Goal: Task Accomplishment & Management: Manage account settings

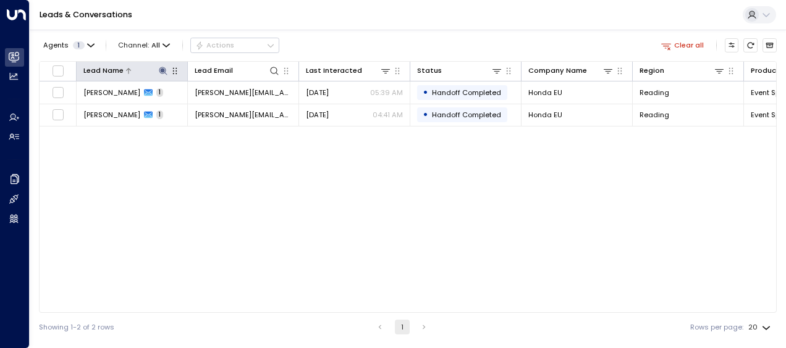
click at [164, 72] on icon at bounding box center [163, 71] width 8 height 8
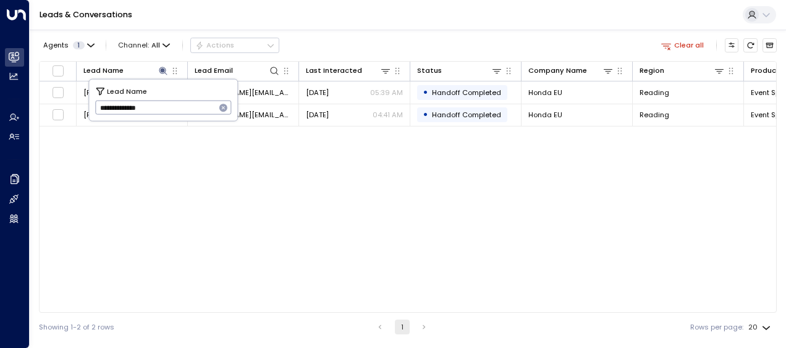
click at [219, 110] on icon "button" at bounding box center [224, 108] width 10 height 10
click at [211, 110] on input "text" at bounding box center [163, 108] width 137 height 20
paste input "**********"
type input "**********"
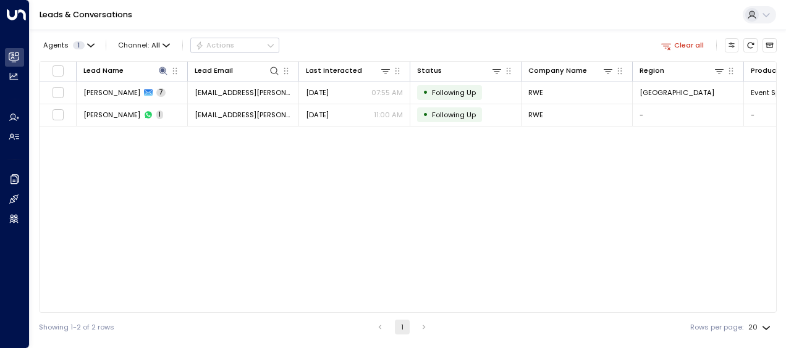
click at [347, 185] on div "Lead Name Lead Email Last Interacted Status Company Name Region Product # of pe…" at bounding box center [408, 187] width 738 height 252
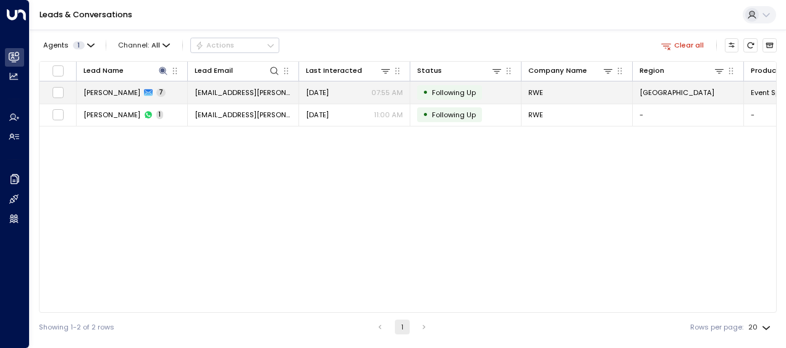
click at [458, 93] on span "Following Up" at bounding box center [454, 93] width 44 height 10
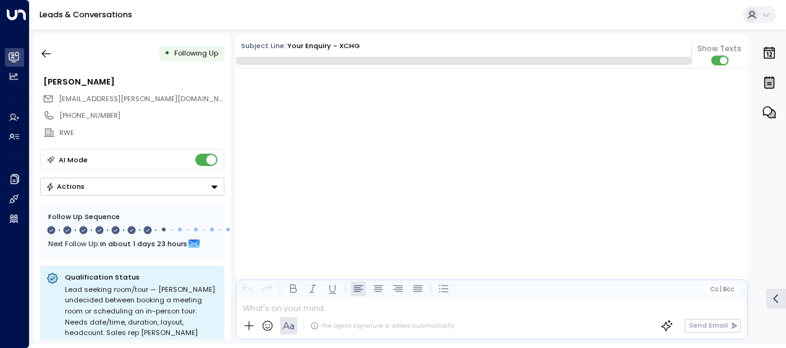
scroll to position [3397, 0]
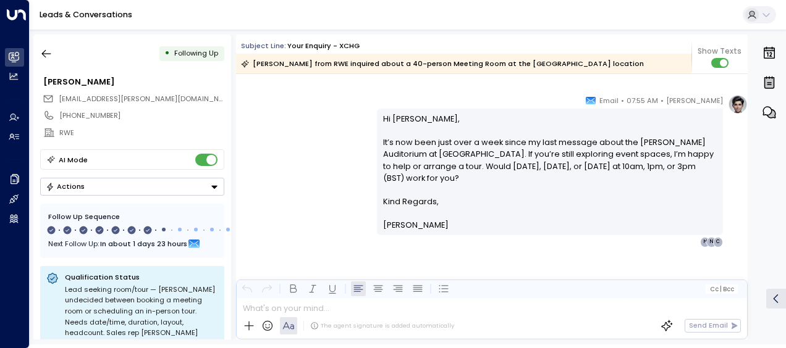
click at [679, 200] on p "Kind Regards," at bounding box center [550, 202] width 334 height 12
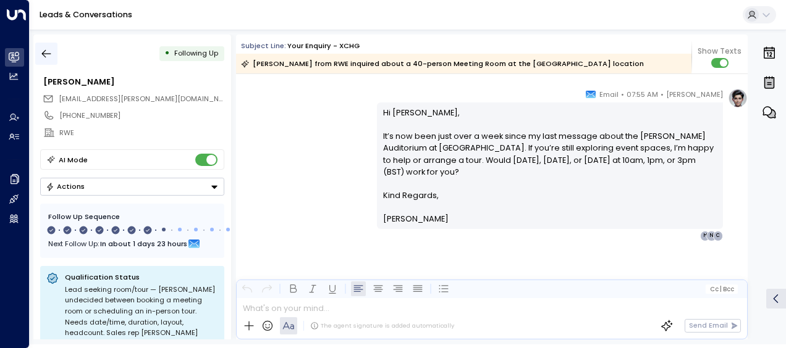
click at [56, 51] on button "button" at bounding box center [46, 54] width 22 height 22
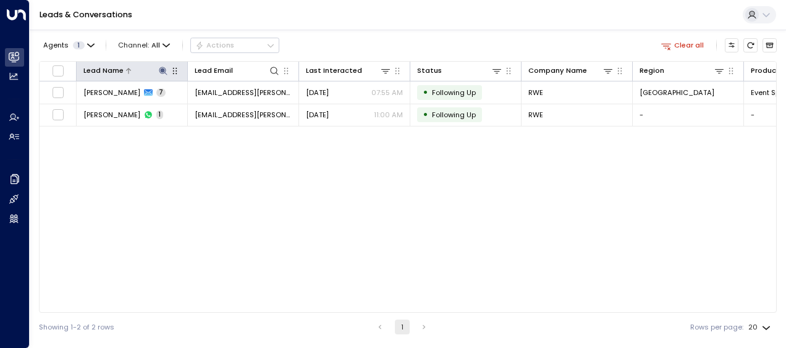
click at [164, 69] on icon at bounding box center [163, 71] width 8 height 8
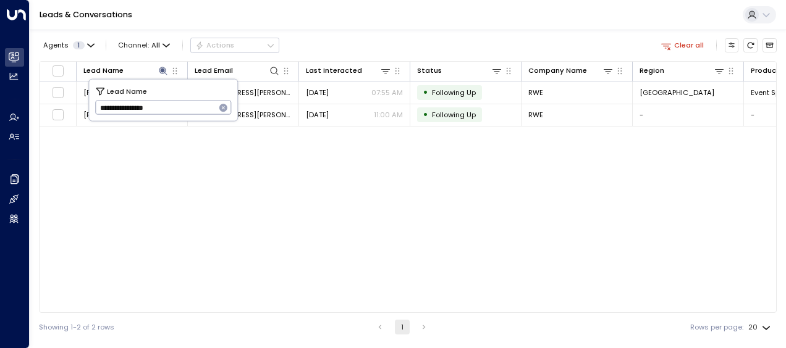
click at [224, 111] on icon "button" at bounding box center [223, 108] width 8 height 8
click at [203, 107] on input "text" at bounding box center [163, 108] width 137 height 20
paste input "**********"
type input "**********"
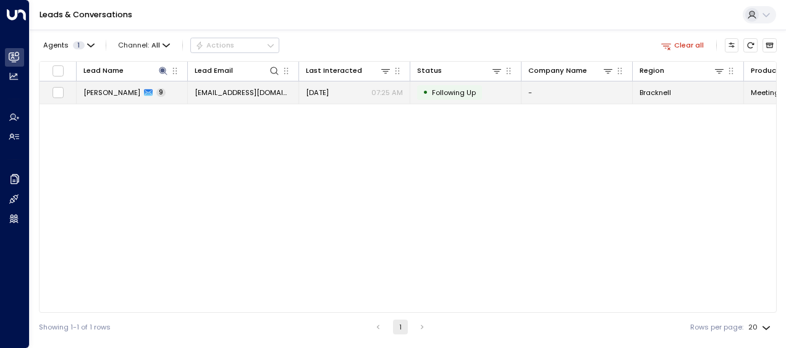
click at [329, 95] on span "[DATE]" at bounding box center [317, 93] width 23 height 10
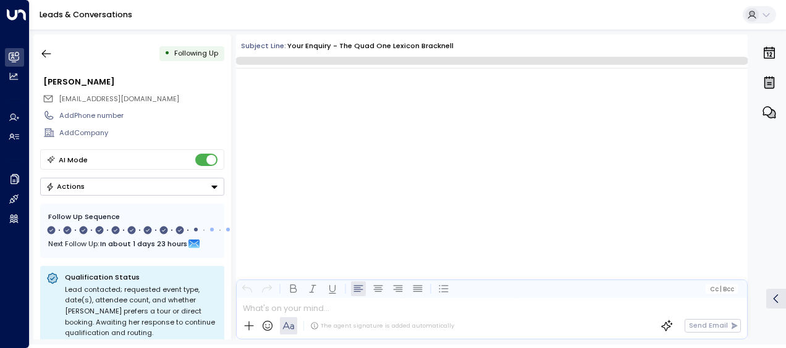
scroll to position [4659, 0]
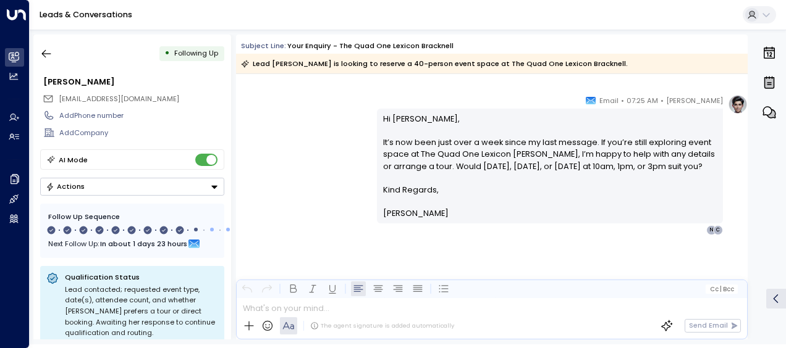
click at [560, 184] on p "Hi [PERSON_NAME], It’s now been just over a week since my last message. If you’…" at bounding box center [550, 148] width 334 height 71
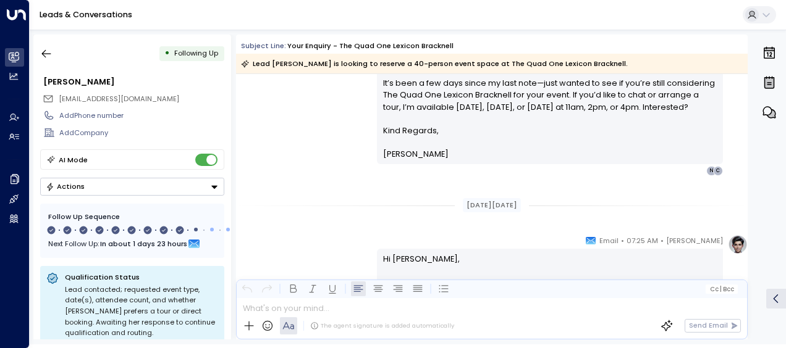
scroll to position [1637, 0]
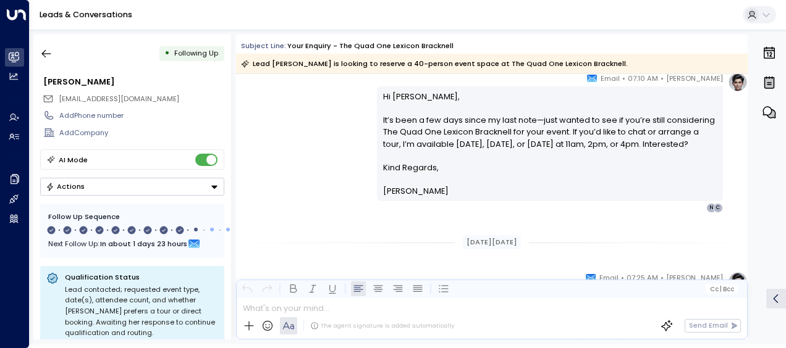
click at [88, 9] on link "Leads & Conversations" at bounding box center [86, 14] width 93 height 11
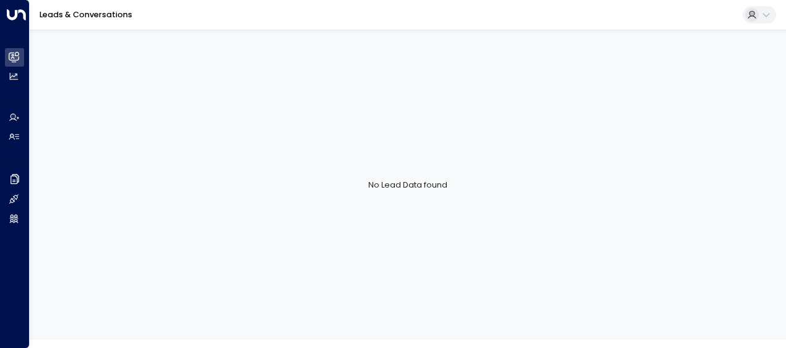
click at [94, 11] on link "Leads & Conversations" at bounding box center [86, 14] width 93 height 11
click at [72, 14] on link "Leads & Conversations" at bounding box center [86, 14] width 93 height 11
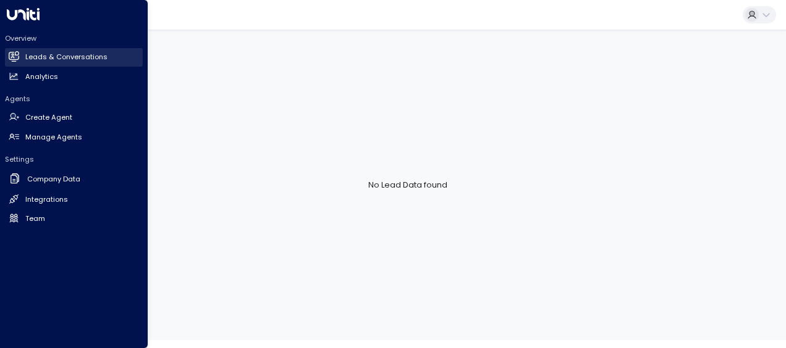
click at [21, 52] on link "Leads & Conversations Leads & Conversations" at bounding box center [74, 57] width 138 height 19
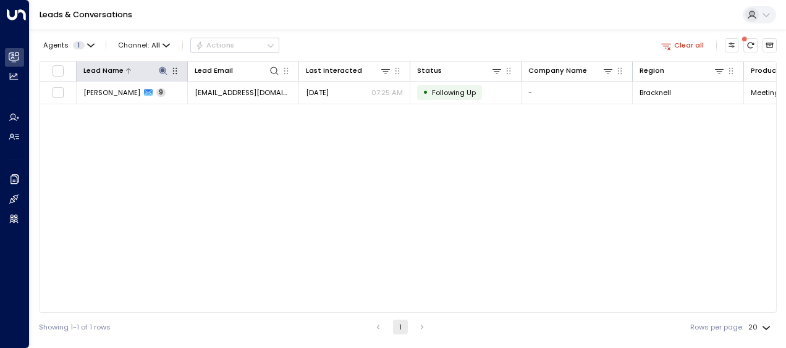
click at [164, 74] on icon at bounding box center [163, 71] width 10 height 10
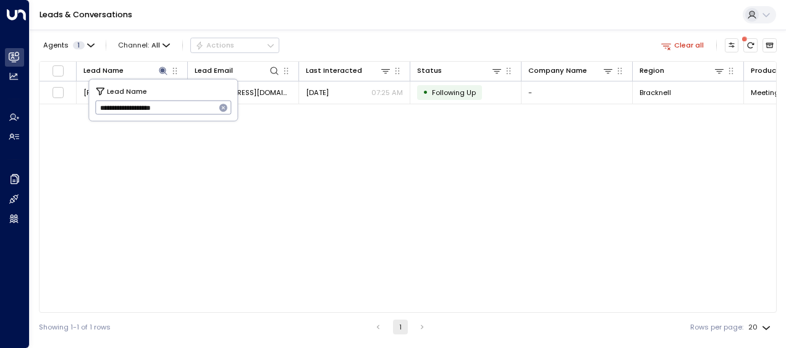
click at [224, 105] on icon "button" at bounding box center [223, 108] width 8 height 8
click at [224, 105] on input "text" at bounding box center [163, 108] width 137 height 20
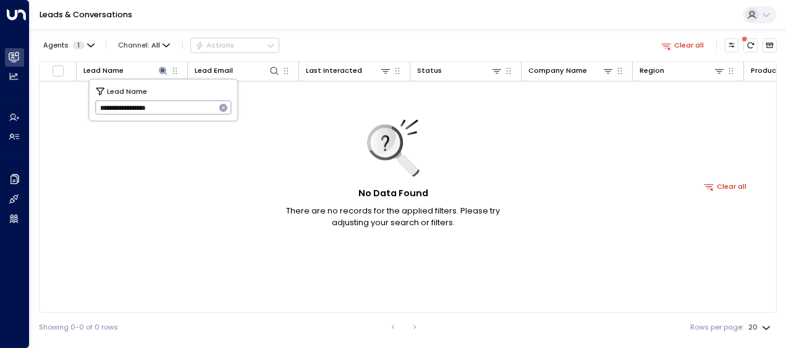
type input "**********"
click at [220, 107] on icon "button" at bounding box center [223, 108] width 8 height 8
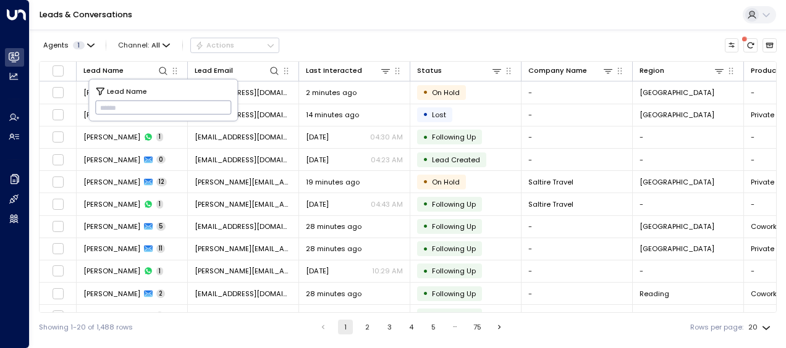
click at [206, 103] on input "text" at bounding box center [163, 108] width 137 height 20
type input "**********"
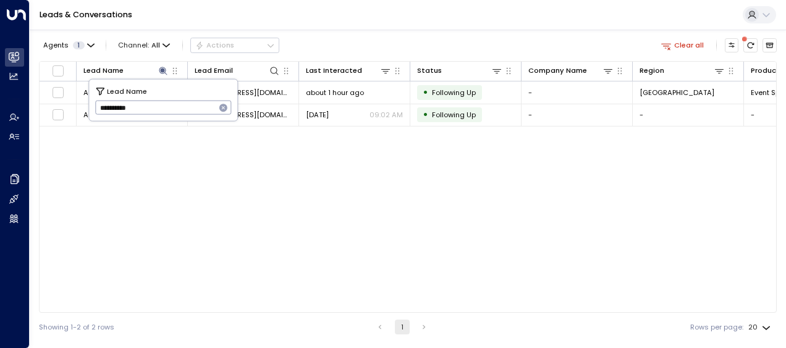
click at [253, 171] on div "Lead Name Lead Email Last Interacted Status Company Name Region Product # of pe…" at bounding box center [408, 187] width 738 height 252
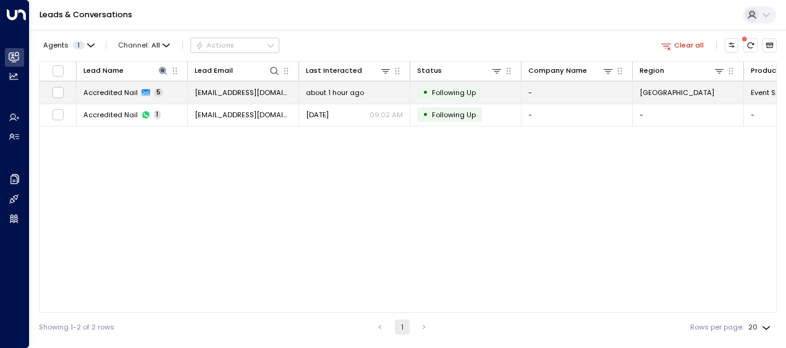
click at [392, 88] on div "about 1 hour ago" at bounding box center [354, 93] width 97 height 10
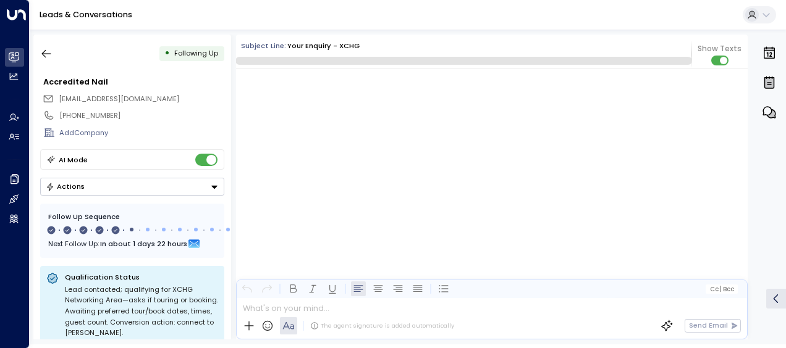
scroll to position [2195, 0]
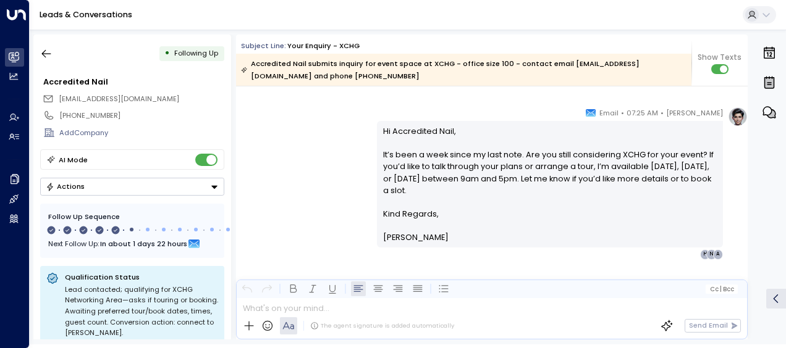
click at [696, 224] on p at bounding box center [550, 226] width 334 height 12
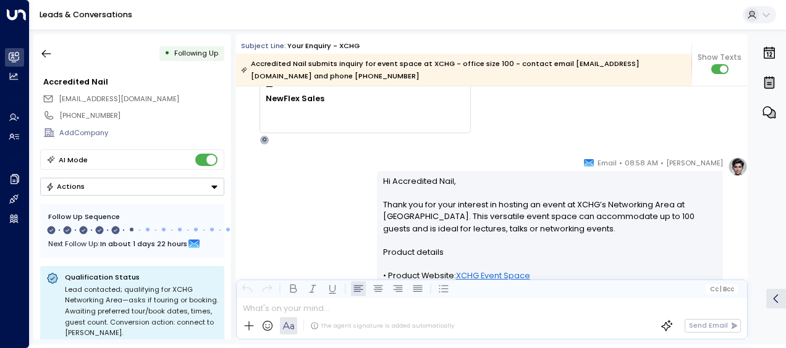
scroll to position [141, 0]
click at [103, 4] on div "Leads & Conversations" at bounding box center [408, 15] width 756 height 30
click at [106, 9] on link "Leads & Conversations" at bounding box center [86, 14] width 93 height 11
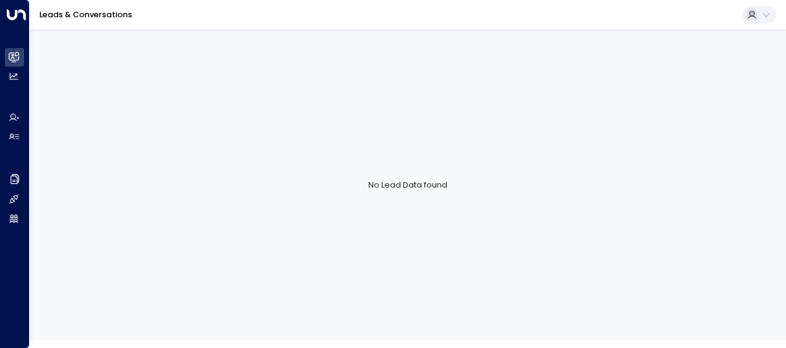
click at [101, 17] on link "Leads & Conversations" at bounding box center [86, 14] width 93 height 11
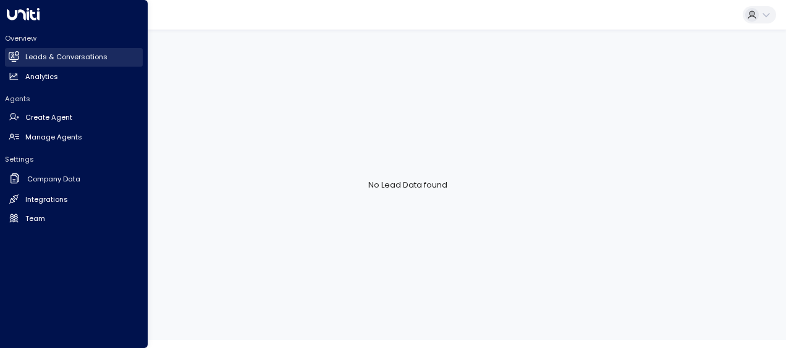
click at [20, 61] on link "Leads & Conversations Leads & Conversations" at bounding box center [74, 57] width 138 height 19
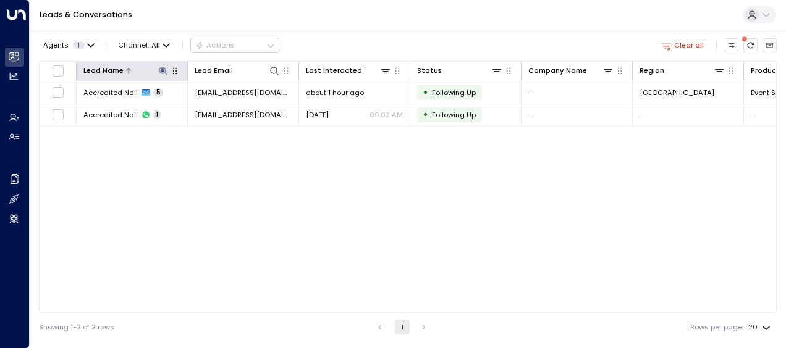
click at [161, 68] on icon at bounding box center [163, 71] width 10 height 10
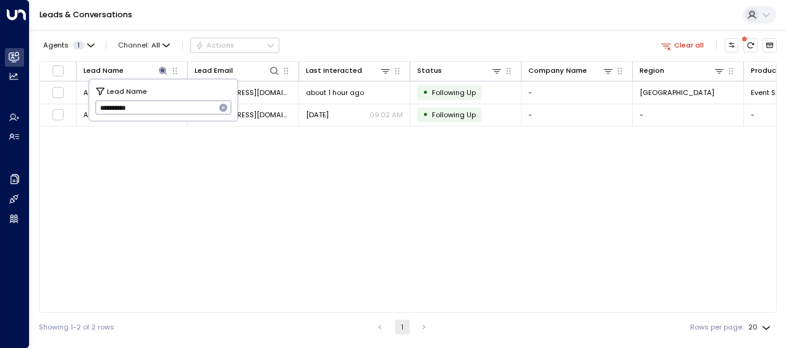
click at [223, 103] on icon "button" at bounding box center [224, 108] width 10 height 10
click at [216, 103] on input "text" at bounding box center [163, 108] width 137 height 20
type input "**********"
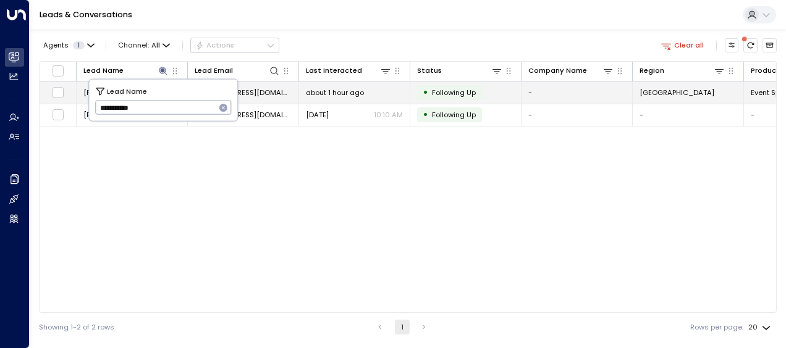
click at [341, 88] on span "about 1 hour ago" at bounding box center [335, 93] width 58 height 10
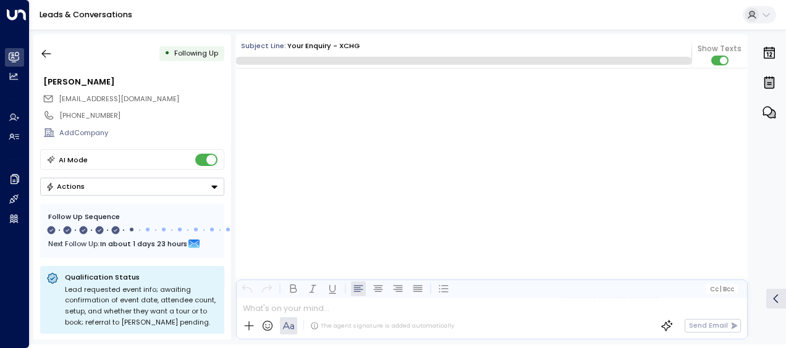
scroll to position [2458, 0]
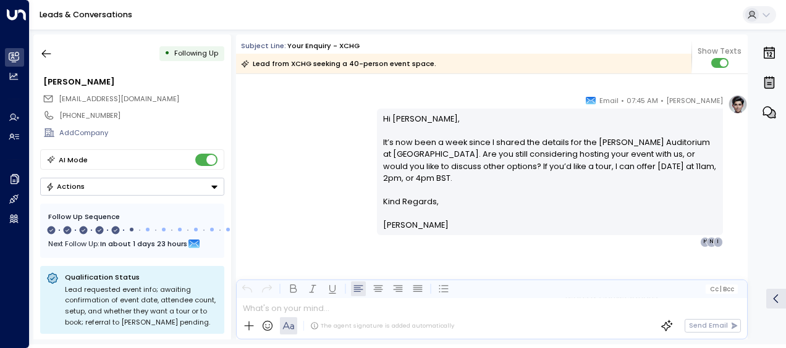
click at [703, 211] on p at bounding box center [550, 214] width 334 height 12
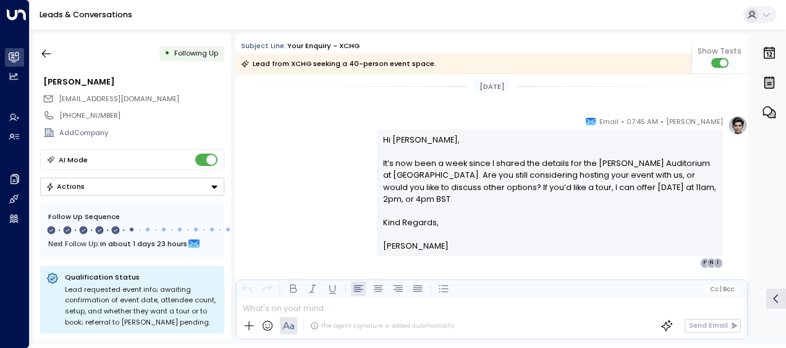
scroll to position [1359, 0]
